Goal: Task Accomplishment & Management: Manage account settings

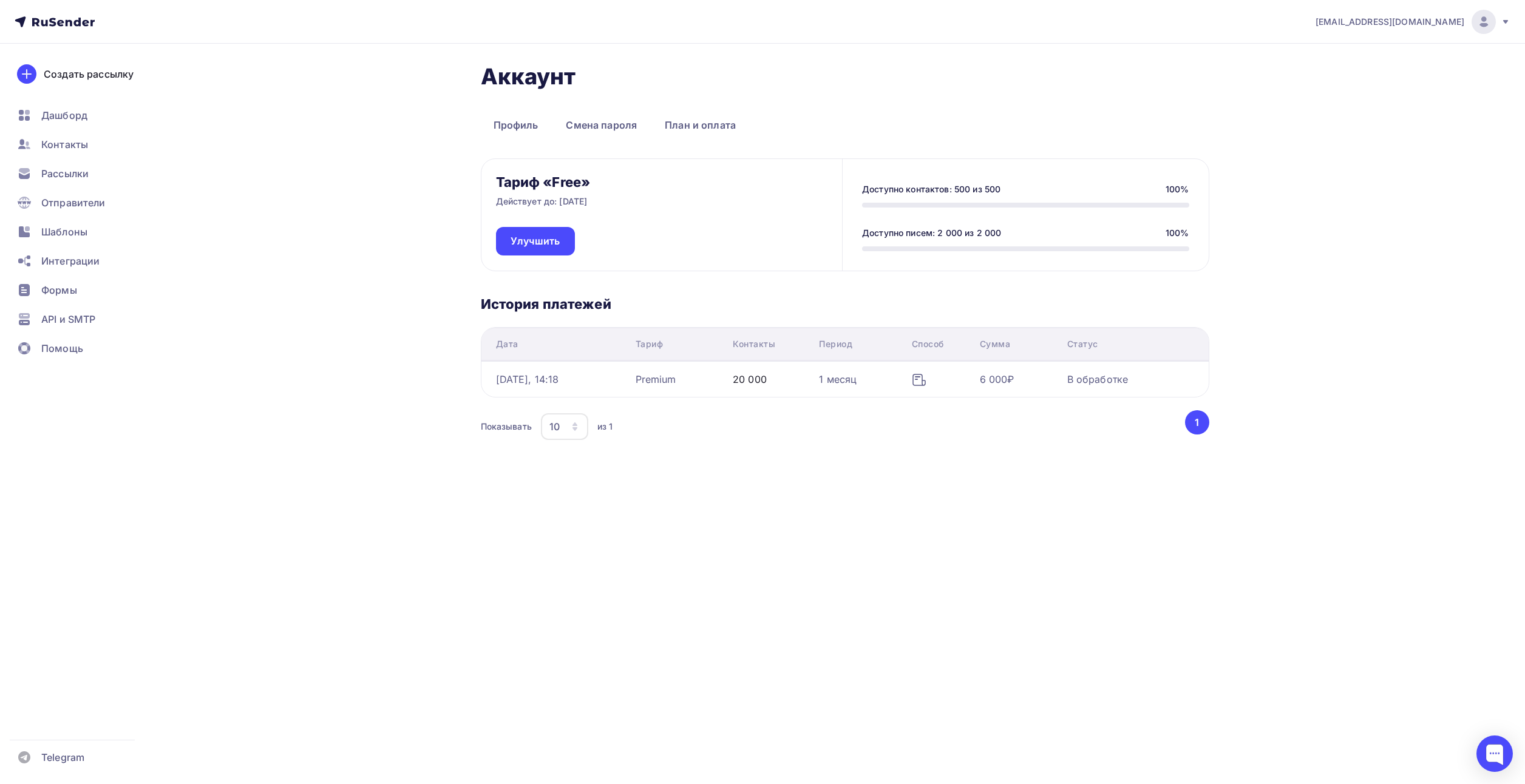
click at [839, 427] on div "Показывать 10 10 20 50 100 из 1" at bounding box center [832, 426] width 702 height 28
click at [577, 422] on icon "button" at bounding box center [574, 426] width 10 height 10
click at [564, 542] on div "100" at bounding box center [608, 537] width 116 height 14
click at [700, 272] on div "Тариф «Free» Действует до: [DATE] Улучшить Доступно контактов: 500 из 500 100% …" at bounding box center [845, 305] width 728 height 293
drag, startPoint x: 735, startPoint y: 184, endPoint x: 751, endPoint y: 285, distance: 102.3
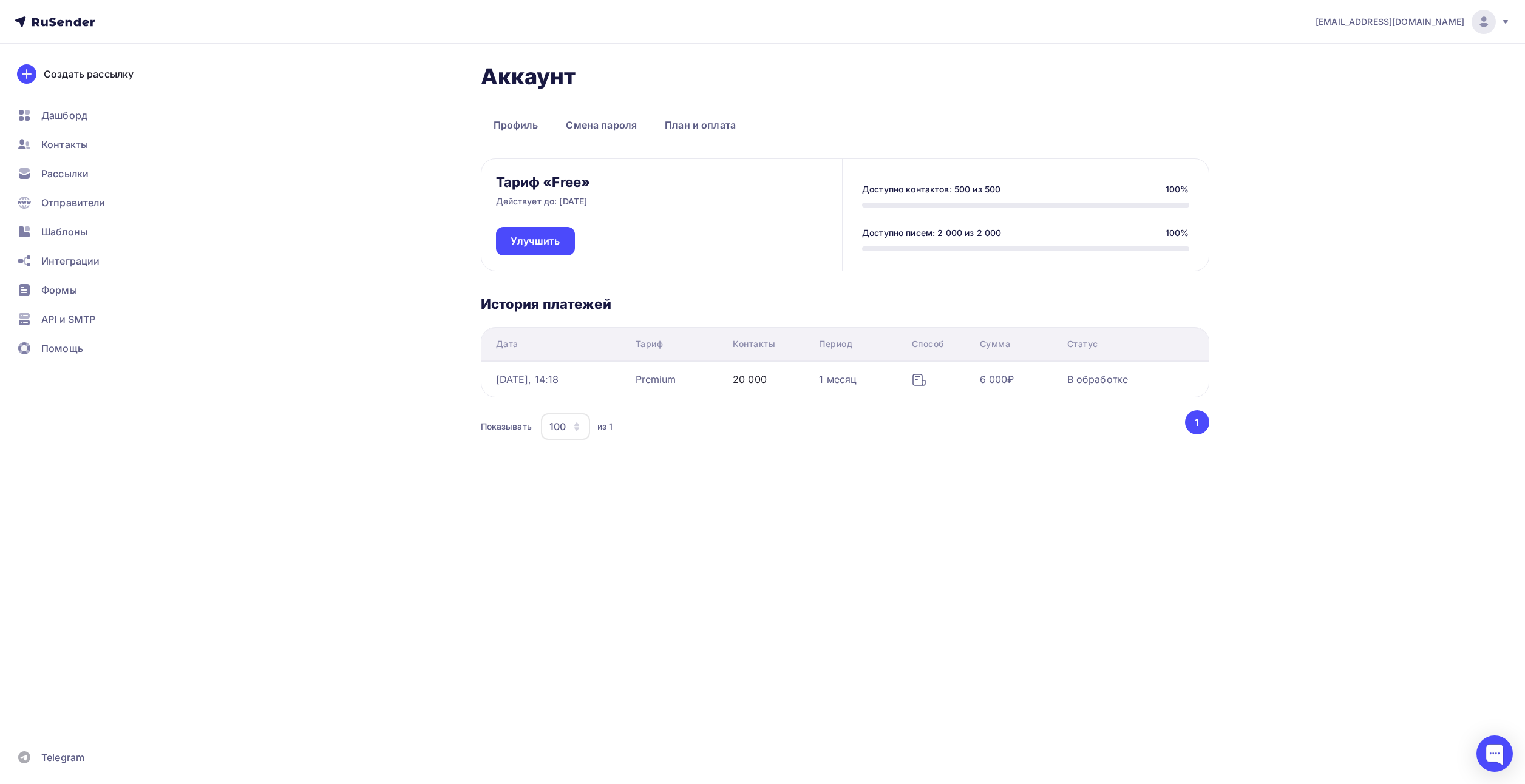
click at [751, 285] on div "Тариф «Free» Действует до: [DATE] Улучшить Доступно контактов: 500 из 500 100% …" at bounding box center [845, 305] width 728 height 293
click at [870, 169] on div "Доступно контактов: 500 из 500 100% Доступно писем: 2 000 из 2 000 100%" at bounding box center [1025, 215] width 366 height 112
click at [890, 196] on div "Доступно контактов: 500 из 500 100%" at bounding box center [1025, 195] width 327 height 24
drag, startPoint x: 897, startPoint y: 190, endPoint x: 888, endPoint y: 255, distance: 65.6
click at [888, 255] on div "Доступно контактов: 500 из 500 100% Доступно писем: 2 000 из 2 000 100%" at bounding box center [1025, 215] width 366 height 112
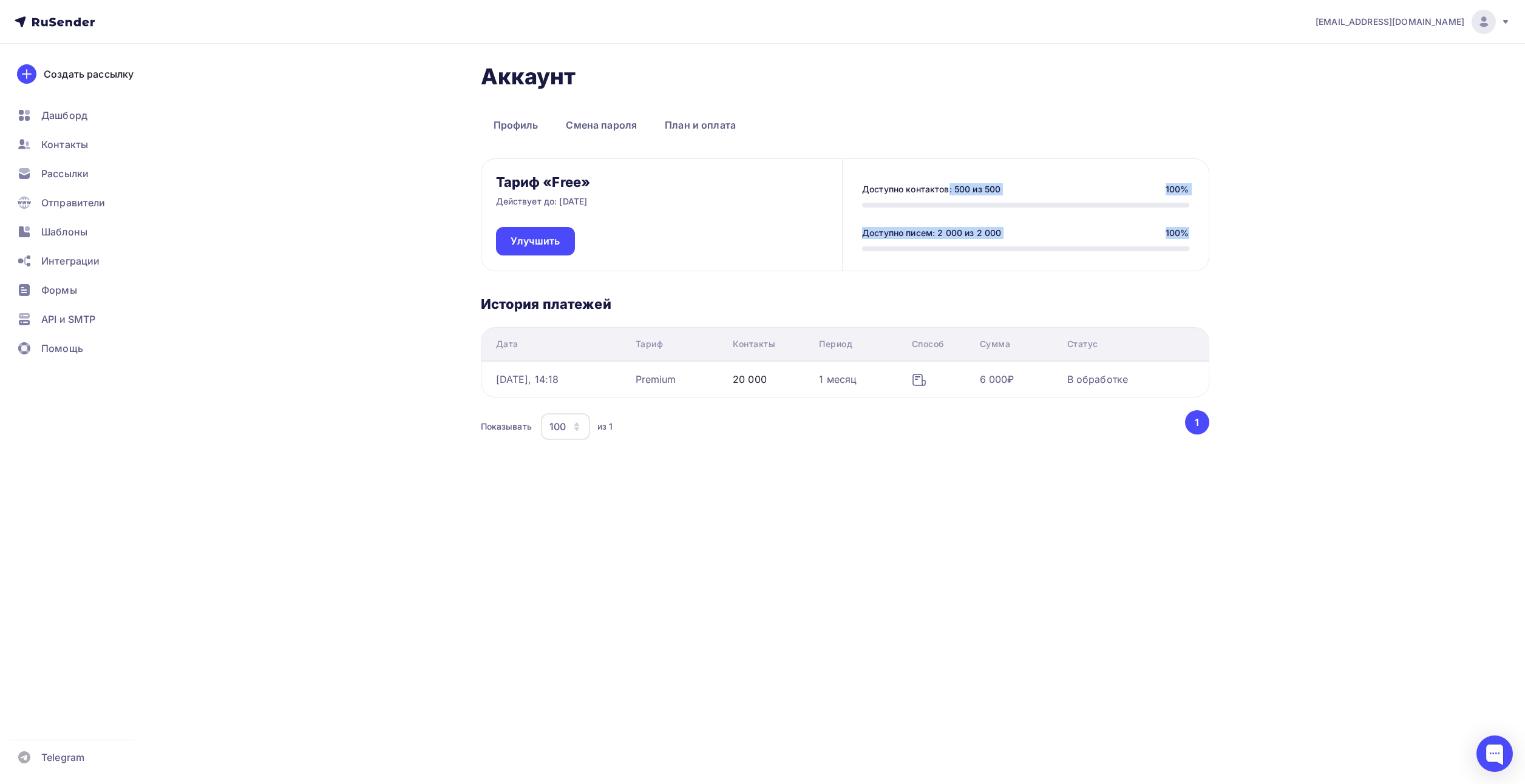
copy div "о контактов: 500 из 500 100% Доступно писем: 2 000 из 2 000 100%"
click at [880, 230] on div "Доступно писем: 2 000 из 2 000" at bounding box center [932, 233] width 139 height 12
drag, startPoint x: 880, startPoint y: 234, endPoint x: 881, endPoint y: 247, distance: 13.0
click at [881, 247] on div "Доступно писем: 2 000 из 2 000 100%" at bounding box center [1025, 238] width 327 height 24
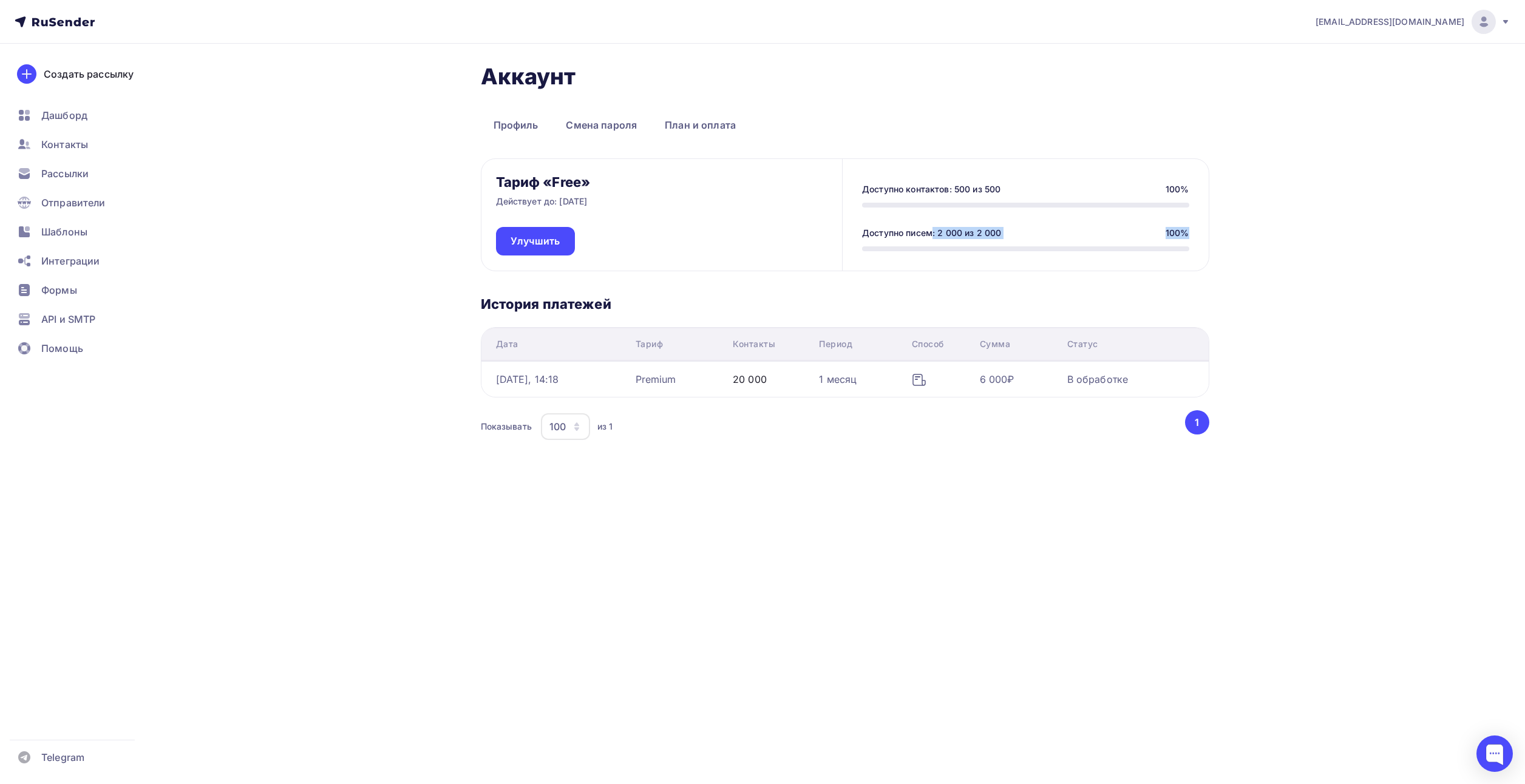
click at [880, 247] on div at bounding box center [1025, 248] width 327 height 5
click at [874, 231] on div "Доступно писем: 2 000 из 2 000" at bounding box center [932, 233] width 139 height 12
drag, startPoint x: 872, startPoint y: 229, endPoint x: 873, endPoint y: 258, distance: 29.0
click at [873, 258] on div "Доступно контактов: 500 из 500 100% Доступно писем: 2 000 из 2 000 100%" at bounding box center [1025, 215] width 366 height 112
click at [865, 225] on div "Доступно контактов: 500 из 500 100% Доступно писем: 2 000 из 2 000 100%" at bounding box center [1025, 215] width 366 height 112
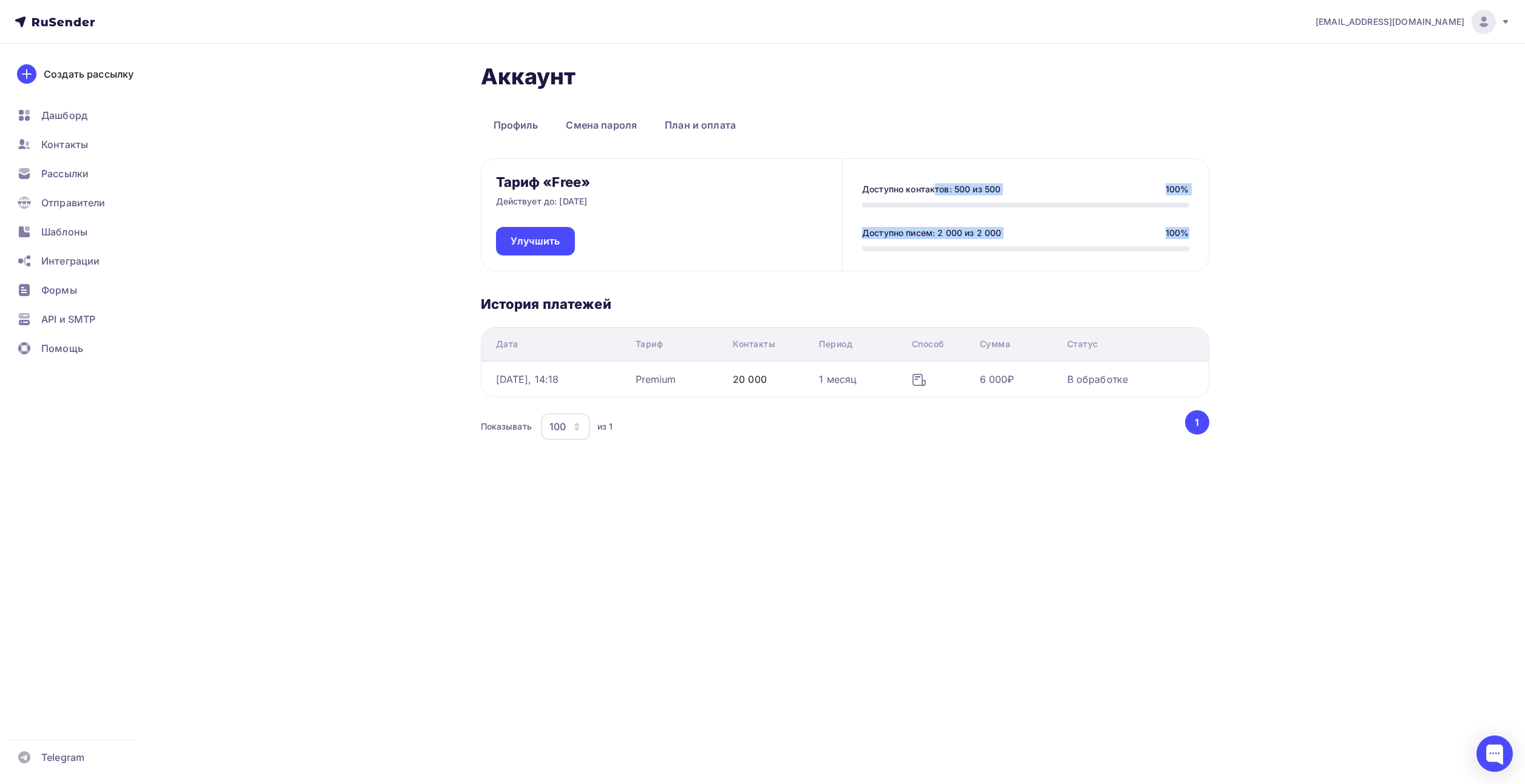
drag, startPoint x: 883, startPoint y: 188, endPoint x: 884, endPoint y: 240, distance: 52.0
click at [884, 240] on div "Доступно контактов: 500 из 500 100% Доступно писем: 2 000 из 2 000 100%" at bounding box center [1025, 215] width 366 height 112
click at [880, 235] on div "Доступно писем: 2 000 из 2 000" at bounding box center [932, 233] width 139 height 12
